Goal: Task Accomplishment & Management: Manage account settings

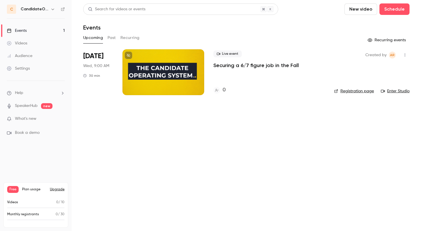
click at [276, 64] on p "Securing a 6/7 figure job in the Fall" at bounding box center [257, 65] width 86 height 7
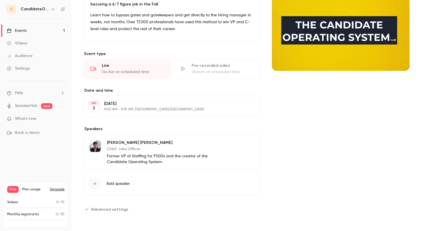
scroll to position [124, 0]
click at [168, 103] on p "[DATE]" at bounding box center [167, 104] width 126 height 6
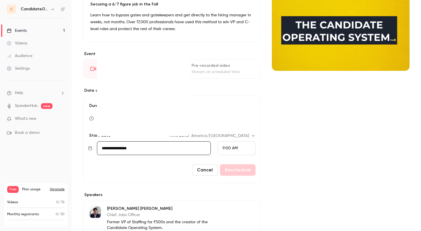
click at [147, 146] on input "**********" at bounding box center [154, 149] width 114 height 14
click at [163, 80] on div "5" at bounding box center [166, 79] width 9 height 9
type input "**********"
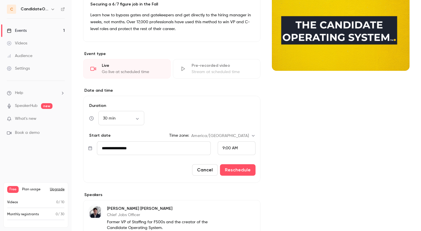
click at [223, 146] on div "9:00 AM" at bounding box center [230, 149] width 15 height 6
click at [230, 50] on span "8:00 AM" at bounding box center [231, 48] width 16 height 4
click at [236, 168] on button "Reschedule" at bounding box center [238, 169] width 36 height 11
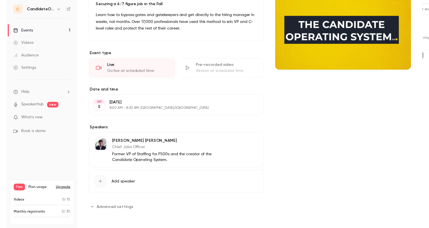
scroll to position [0, 0]
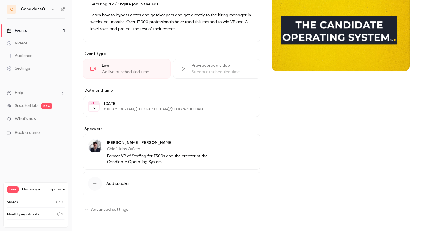
click at [123, 208] on span "Advanced settings" at bounding box center [109, 210] width 37 height 6
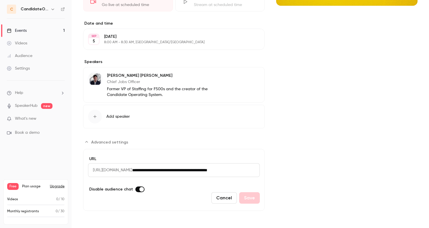
scroll to position [191, 0]
drag, startPoint x: 94, startPoint y: 171, endPoint x: 205, endPoint y: 164, distance: 111.3
click at [207, 164] on div "**********" at bounding box center [174, 171] width 172 height 14
click at [202, 173] on input "**********" at bounding box center [196, 171] width 128 height 14
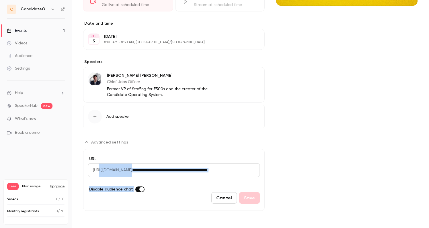
drag, startPoint x: 98, startPoint y: 170, endPoint x: 282, endPoint y: 148, distance: 185.3
click at [282, 152] on div "**********" at bounding box center [250, 65] width 335 height 292
click at [282, 148] on div "Cover image" at bounding box center [347, 65] width 142 height 292
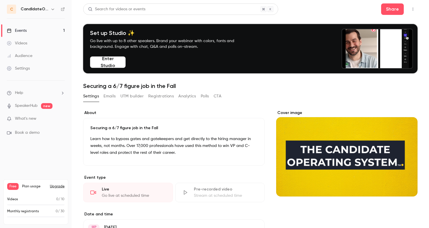
scroll to position [0, 0]
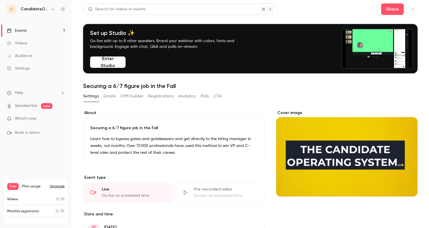
click at [25, 31] on div "Events" at bounding box center [17, 31] width 20 height 6
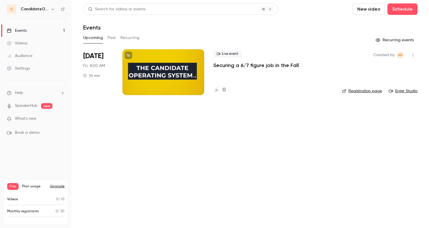
click at [377, 92] on link "Registration page" at bounding box center [362, 91] width 40 height 6
click at [292, 63] on p "Securing a 6/7 figure job in the Fall" at bounding box center [257, 65] width 86 height 7
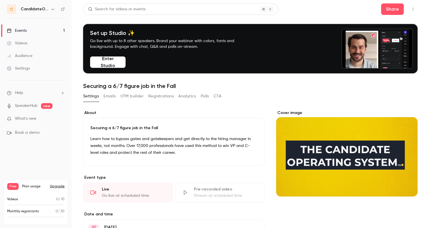
click at [111, 96] on button "Emails" at bounding box center [110, 96] width 12 height 9
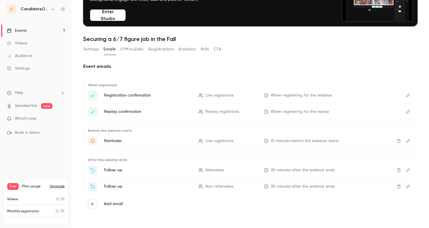
scroll to position [47, 0]
click at [399, 188] on icon "Delete" at bounding box center [399, 187] width 5 height 4
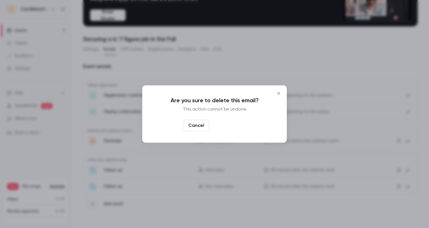
click at [231, 127] on button "Yes, delete" at bounding box center [229, 125] width 34 height 11
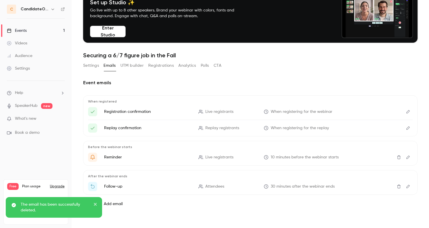
scroll to position [31, 0]
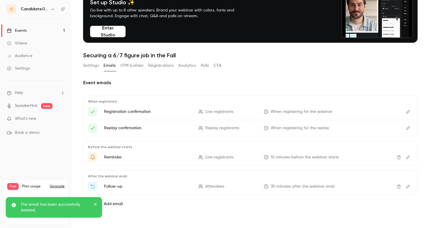
click at [59, 187] on button "Upgrade" at bounding box center [57, 187] width 15 height 5
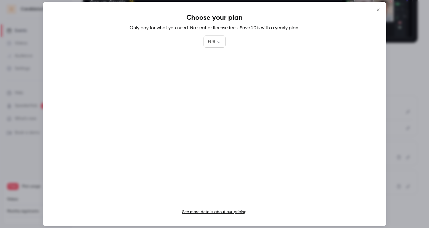
click at [216, 41] on body "C CandIdateOps Events 1 Videos Audience Settings Help SpeakerHub new What's new…" at bounding box center [214, 114] width 429 height 228
click at [212, 72] on li "USD" at bounding box center [215, 74] width 22 height 15
type input "***"
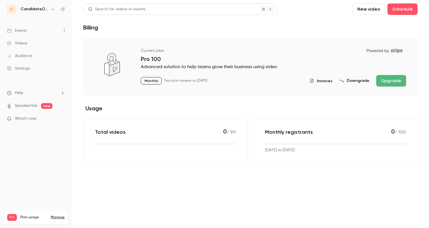
click at [31, 108] on link "SpeakerHub" at bounding box center [26, 106] width 23 height 6
click at [23, 30] on div "Events" at bounding box center [17, 31] width 20 height 6
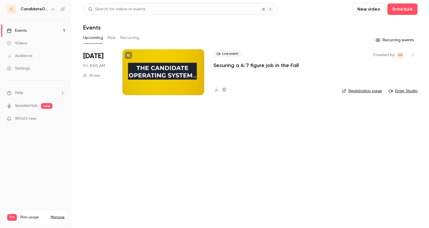
click at [20, 40] on link "Videos" at bounding box center [36, 43] width 72 height 13
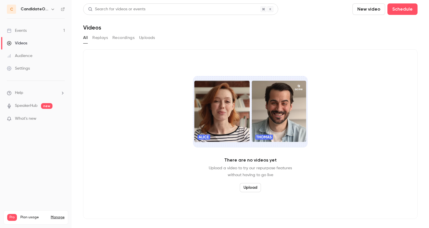
click at [20, 57] on div "Audience" at bounding box center [20, 56] width 26 height 6
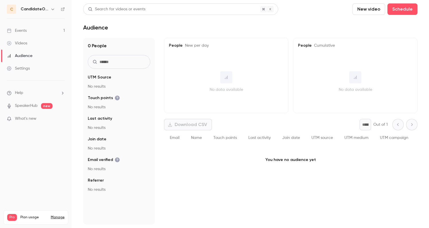
click at [20, 69] on div "Settings" at bounding box center [18, 69] width 23 height 6
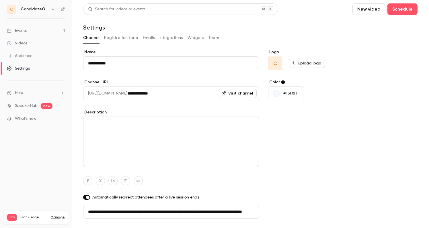
click at [22, 34] on link "Events 1" at bounding box center [36, 30] width 72 height 13
